Goal: Task Accomplishment & Management: Use online tool/utility

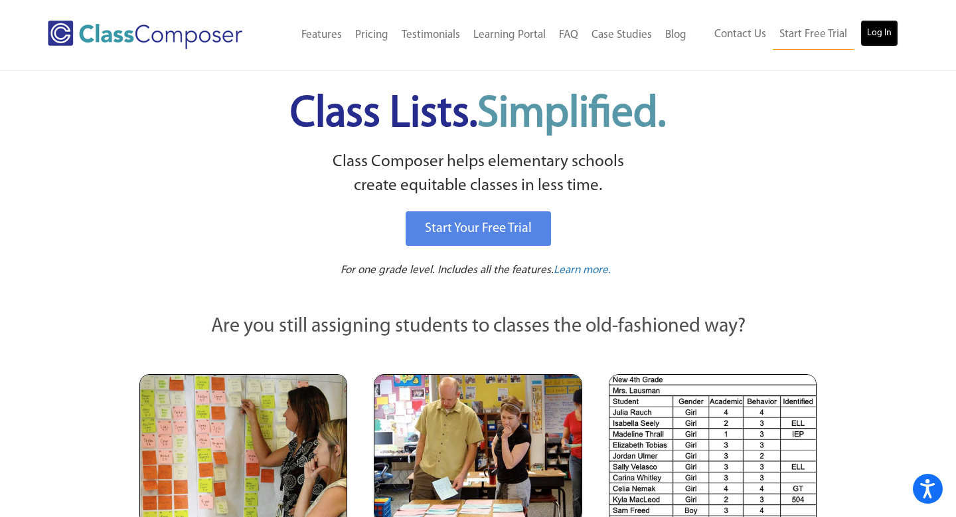
click at [876, 36] on link "Log In" at bounding box center [880, 33] width 38 height 27
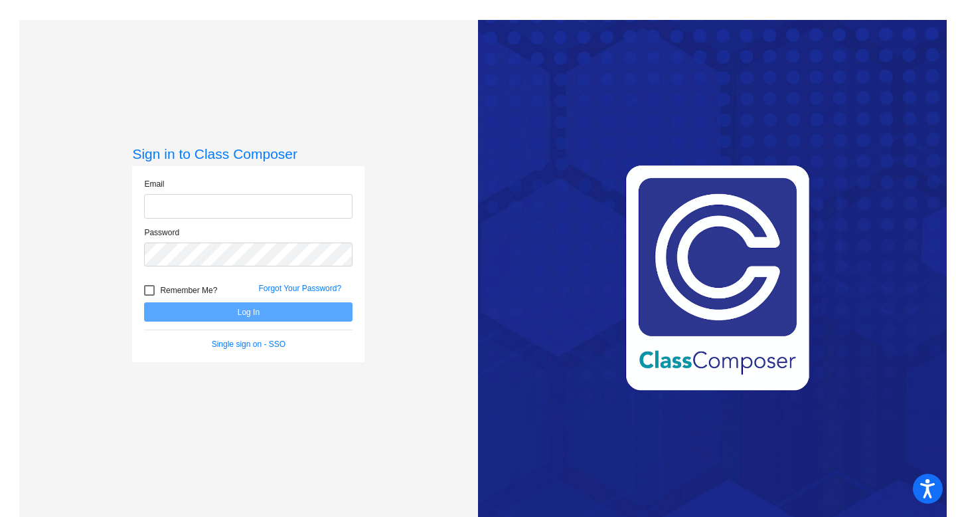
type input "[EMAIL_ADDRESS][DOMAIN_NAME]"
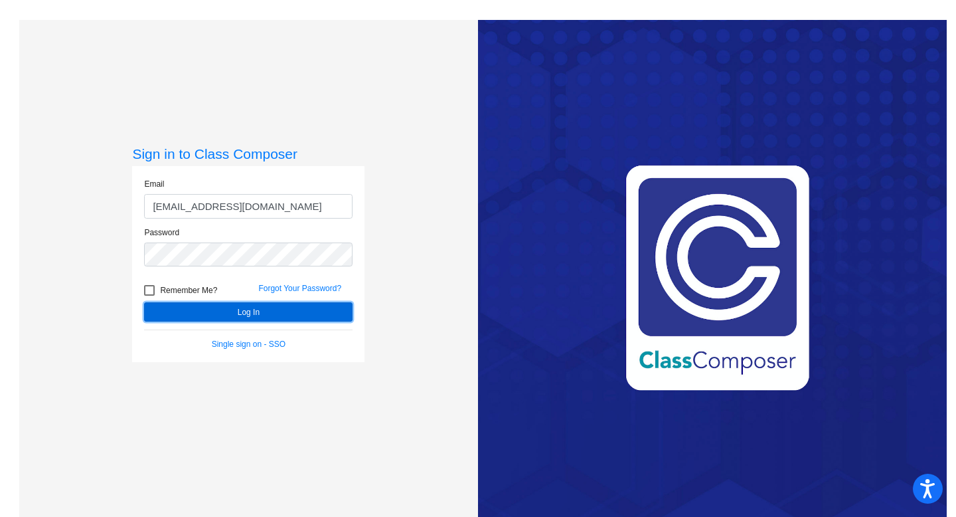
click at [278, 306] on button "Log In" at bounding box center [248, 311] width 208 height 19
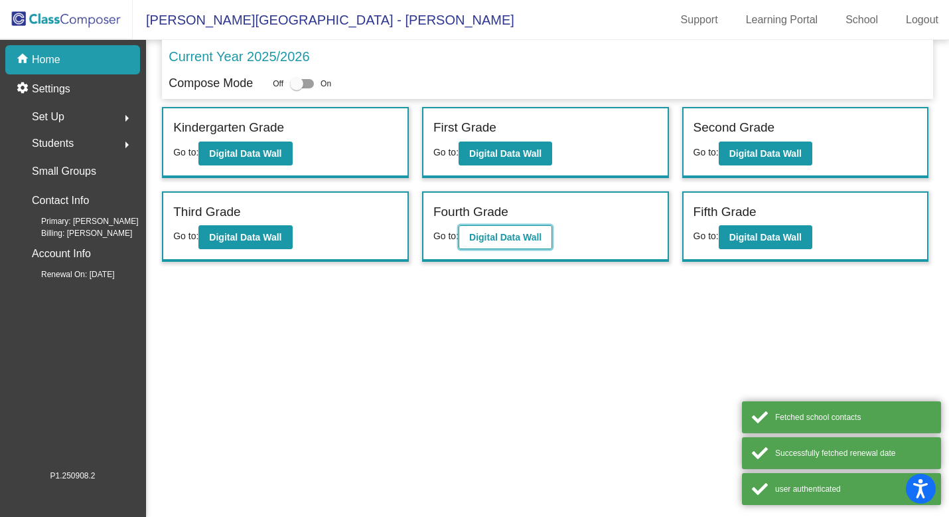
click at [531, 239] on b "Digital Data Wall" at bounding box center [505, 237] width 72 height 11
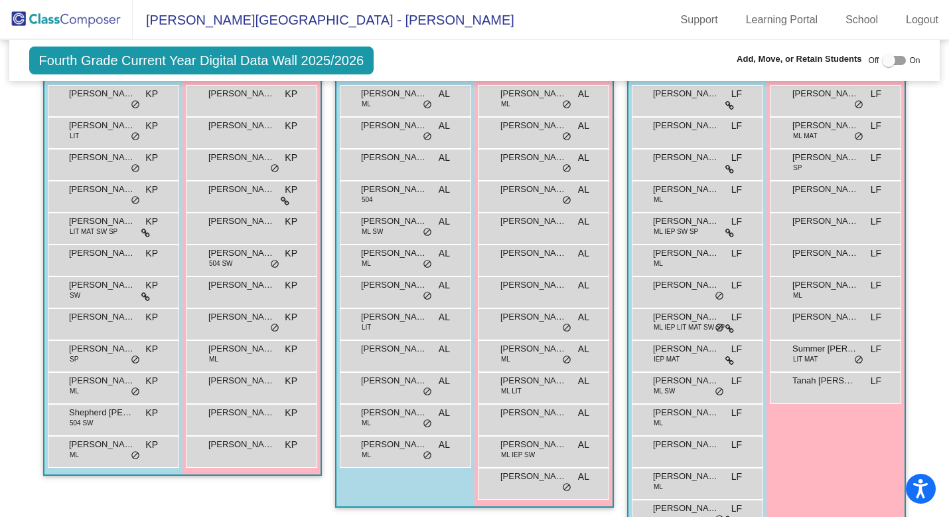
scroll to position [309, 0]
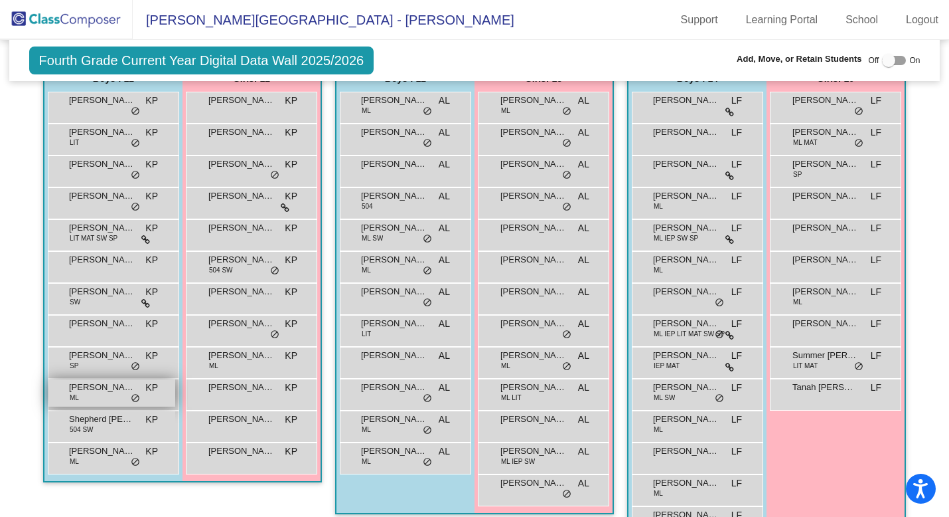
click at [96, 392] on span "[PERSON_NAME] ([PERSON_NAME]) [PERSON_NAME]" at bounding box center [102, 386] width 66 height 13
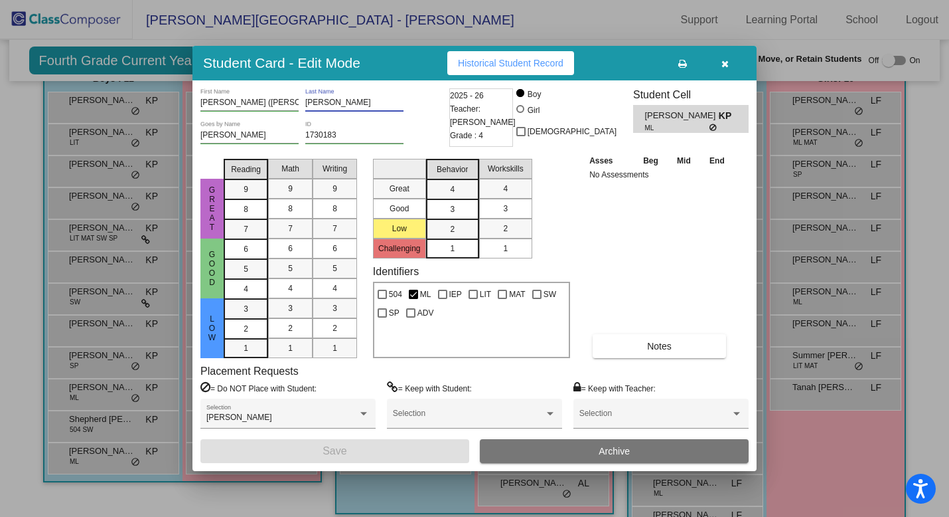
drag, startPoint x: 344, startPoint y: 104, endPoint x: 305, endPoint y: 102, distance: 39.2
click at [305, 102] on div "[PERSON_NAME] ([PERSON_NAME]) First Name [PERSON_NAME] Last Name" at bounding box center [324, 104] width 246 height 33
click at [719, 64] on button "button" at bounding box center [725, 63] width 42 height 24
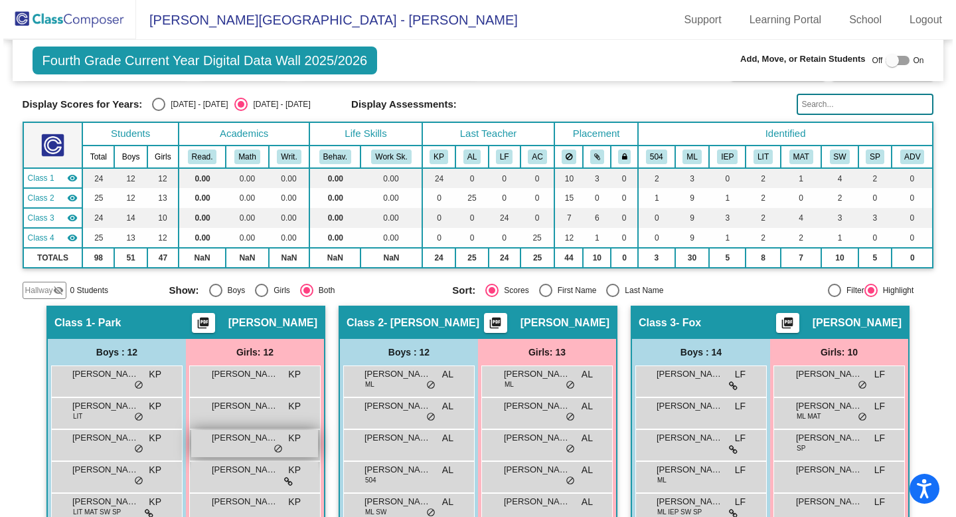
scroll to position [0, 0]
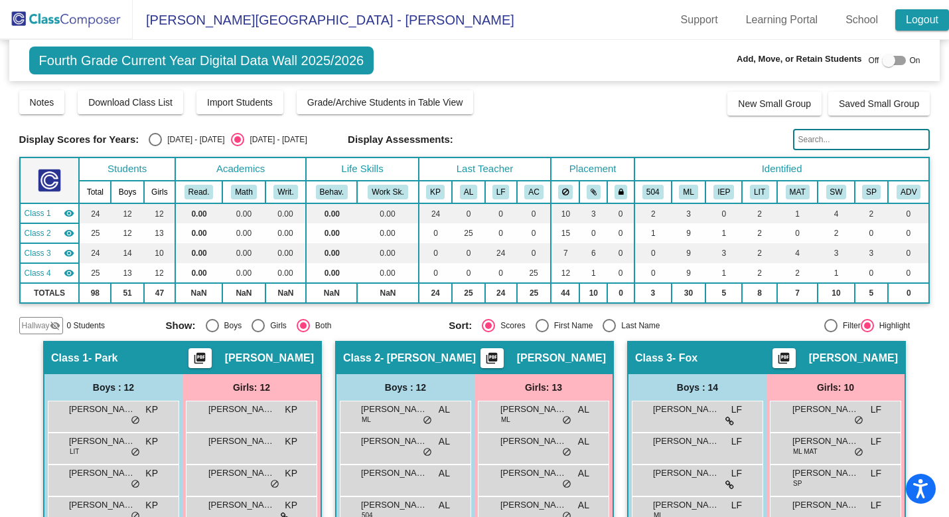
click at [920, 23] on link "Logout" at bounding box center [923, 19] width 54 height 21
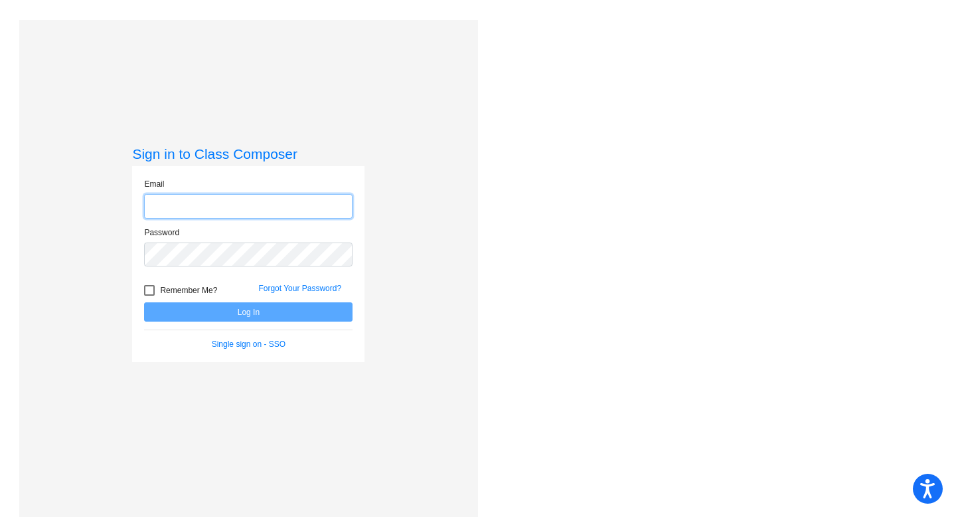
type input "[EMAIL_ADDRESS][DOMAIN_NAME]"
